Goal: Find specific page/section: Find specific page/section

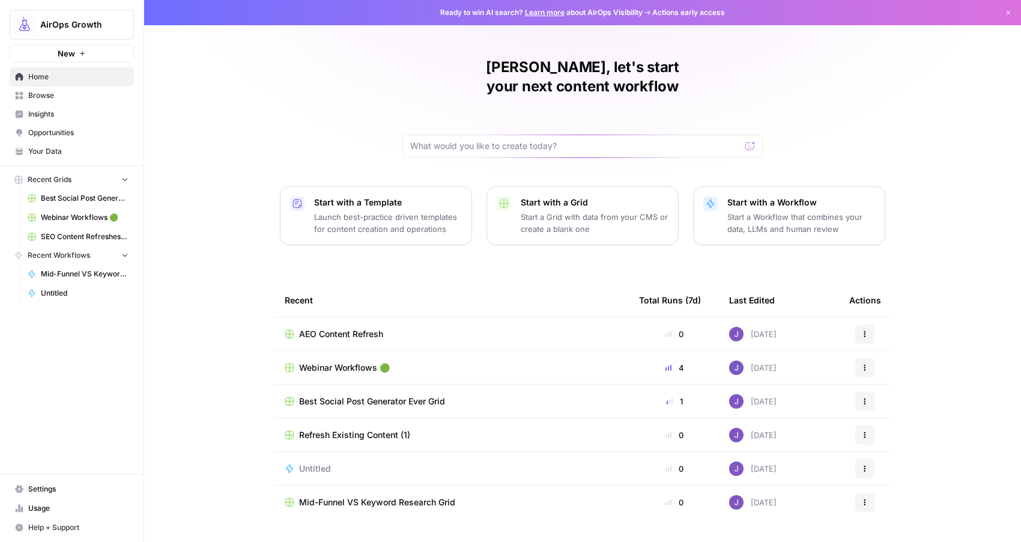
click at [349, 362] on span "Webinar Workflows 🟢" at bounding box center [344, 368] width 91 height 12
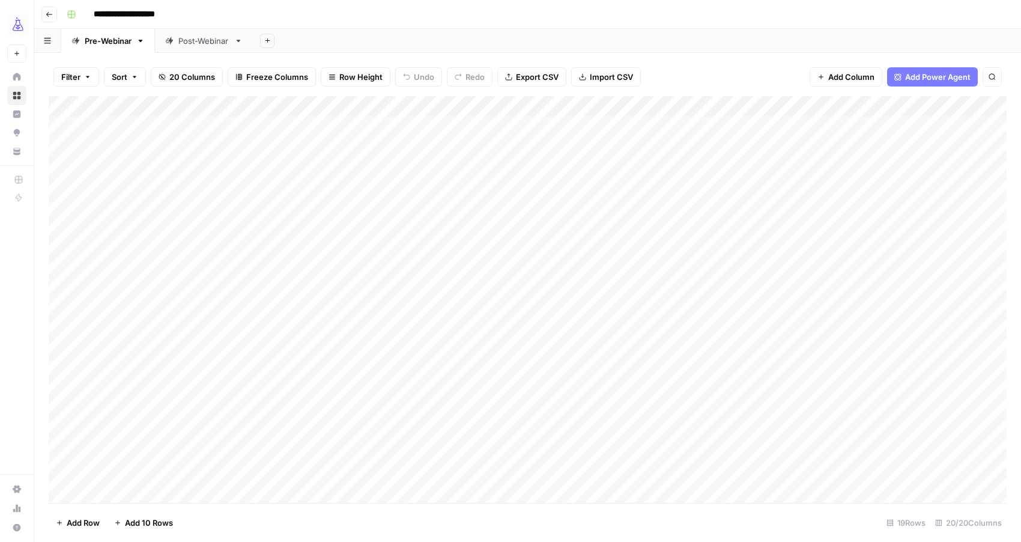
scroll to position [20, 0]
